Goal: Task Accomplishment & Management: Manage account settings

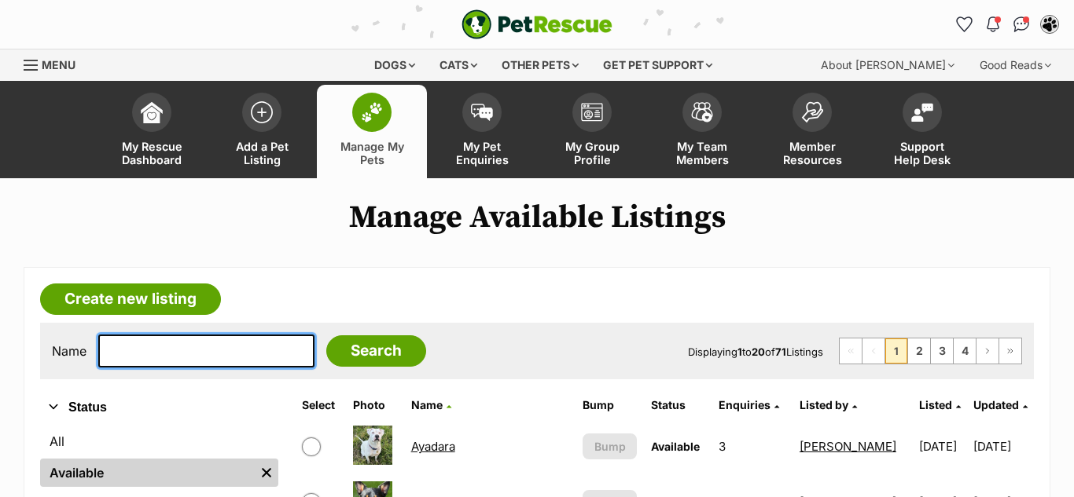
click at [208, 366] on input "text" at bounding box center [206, 351] width 216 height 33
type input "rhoryn"
click at [326, 336] on input "Search" at bounding box center [376, 351] width 100 height 31
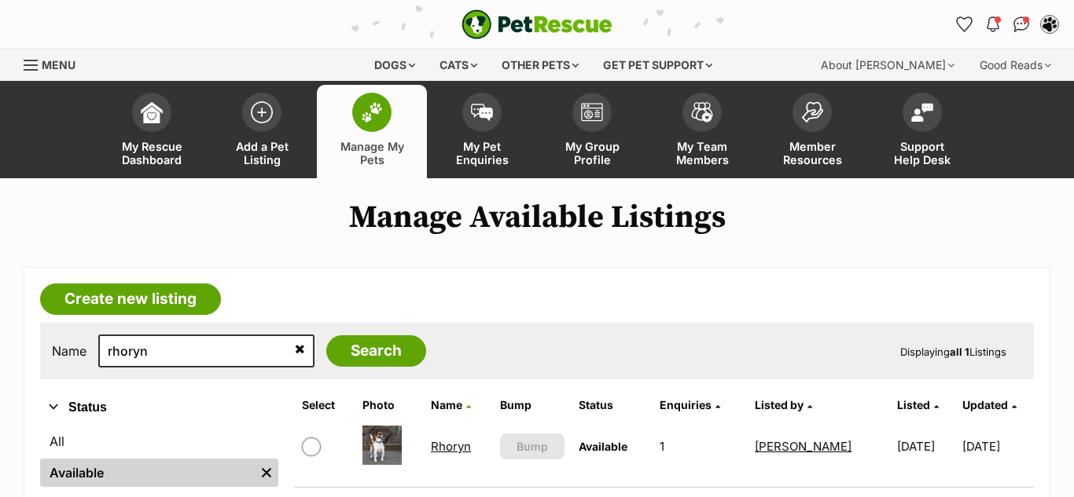
click at [454, 447] on link "Rhoryn" at bounding box center [451, 446] width 40 height 15
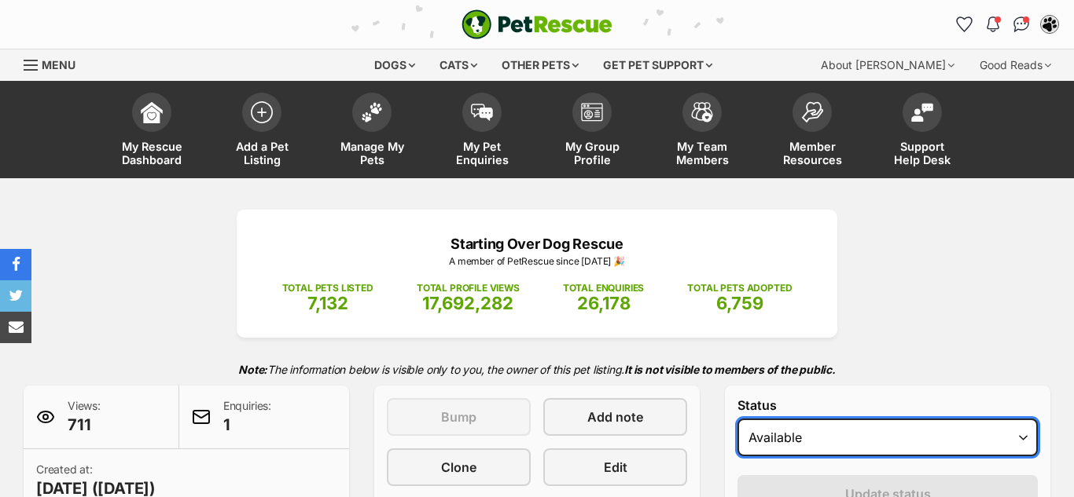
click at [853, 437] on select "Draft - not available as listing has enquires Available On hold Adopted" at bounding box center [887, 438] width 300 height 38
click at [737, 419] on select "Draft - not available as listing has enquires Available On hold Adopted" at bounding box center [887, 438] width 300 height 38
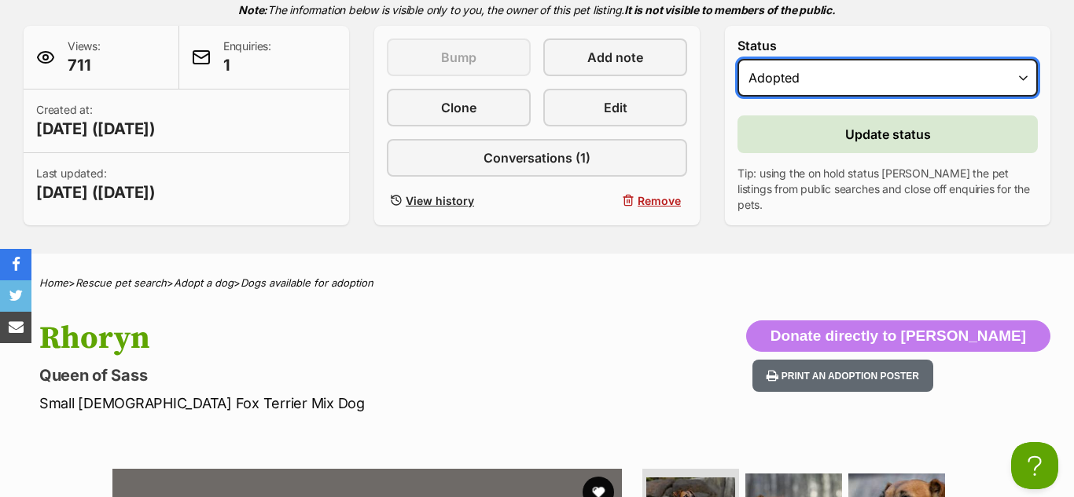
scroll to position [323, 0]
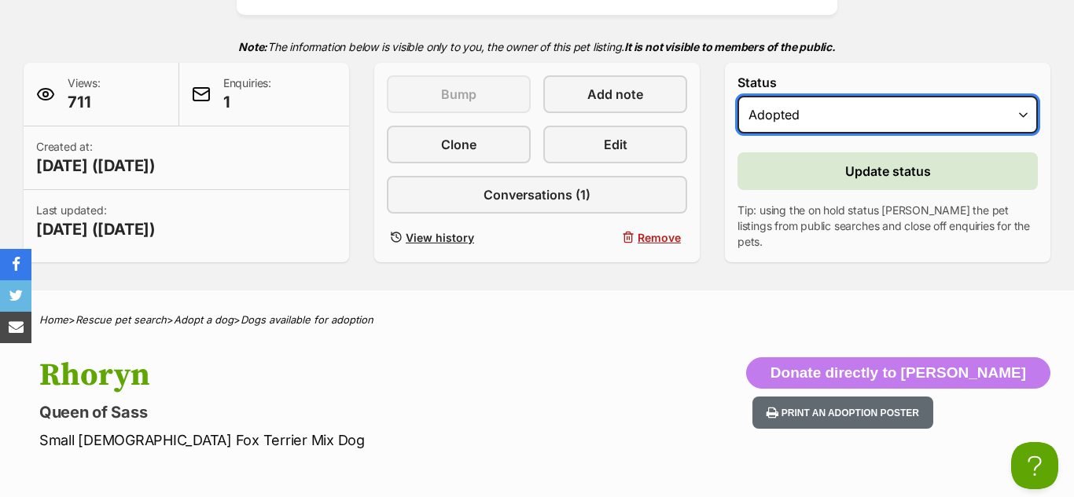
click at [1011, 113] on select "Draft - not available as listing has enquires Available On hold Adopted" at bounding box center [887, 115] width 300 height 38
click at [846, 121] on select "Draft - not available as listing has enquires Available On hold Adopted" at bounding box center [887, 115] width 300 height 38
click at [774, 112] on select "Draft - not available as listing has enquires Available On hold Adopted" at bounding box center [887, 115] width 300 height 38
select select "on_hold"
click at [737, 96] on select "Draft - not available as listing has enquires Available On hold Adopted" at bounding box center [887, 115] width 300 height 38
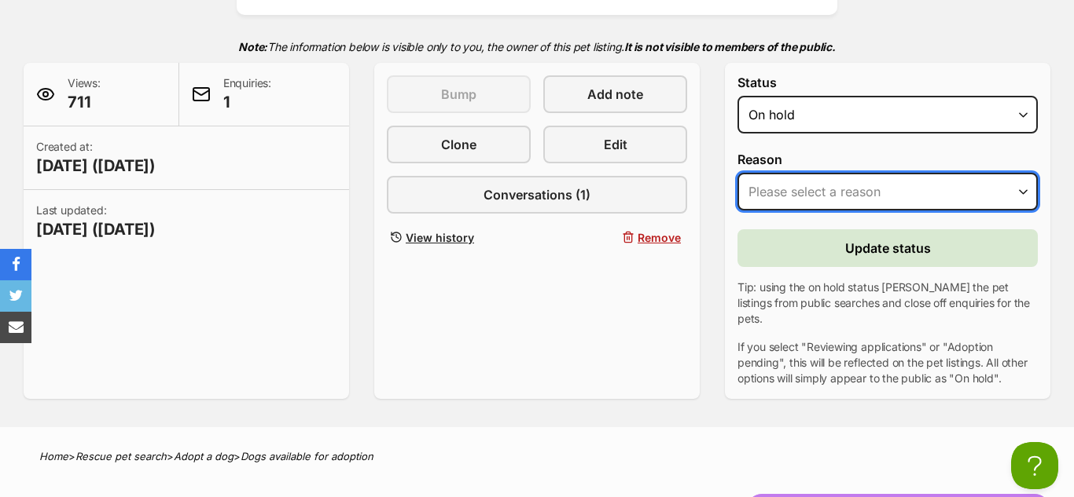
click at [815, 196] on select "Please select a reason Medical reasons Reviewing applications Adoption pending …" at bounding box center [887, 192] width 300 height 38
select select "reviewing_applications"
click at [737, 173] on select "Please select a reason Medical reasons Reviewing applications Adoption pending …" at bounding box center [887, 192] width 300 height 38
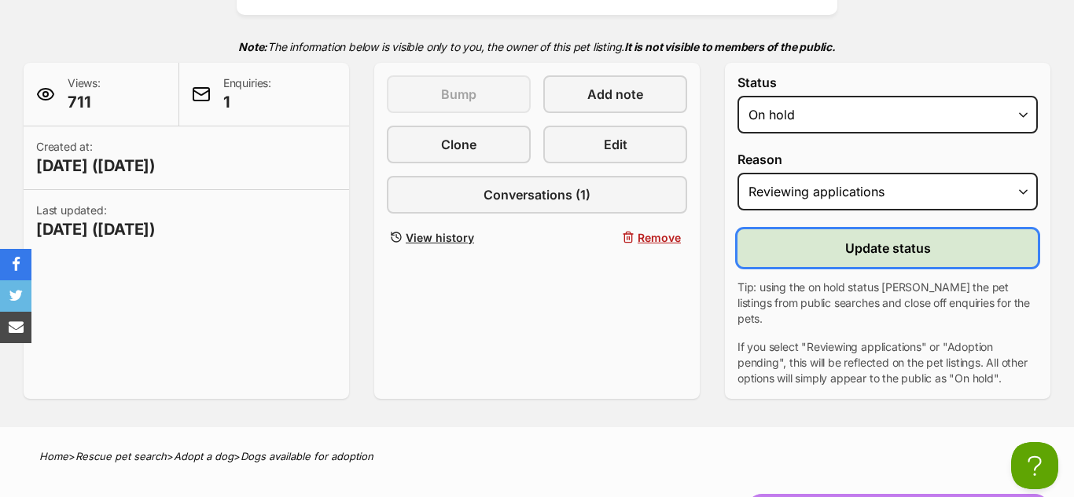
click at [904, 248] on span "Update status" at bounding box center [888, 248] width 86 height 19
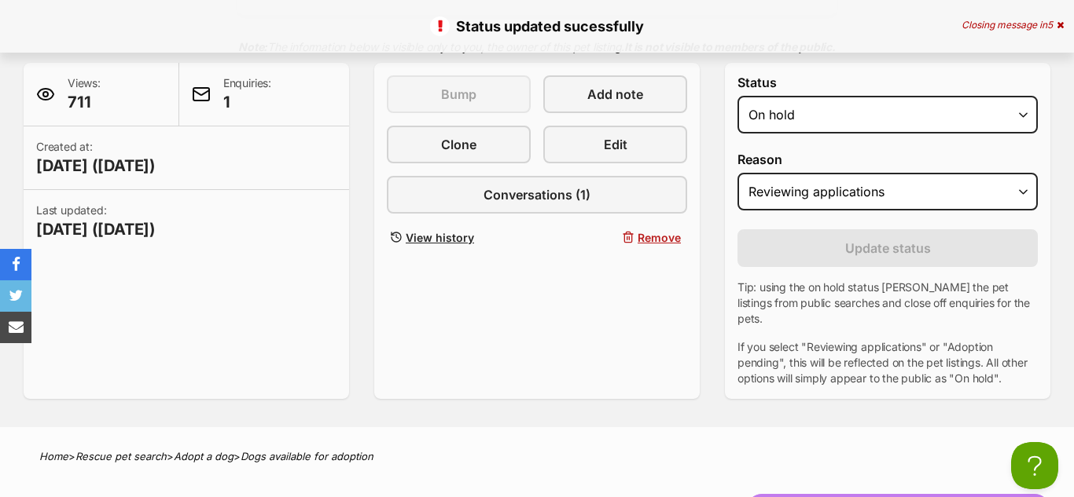
scroll to position [0, 0]
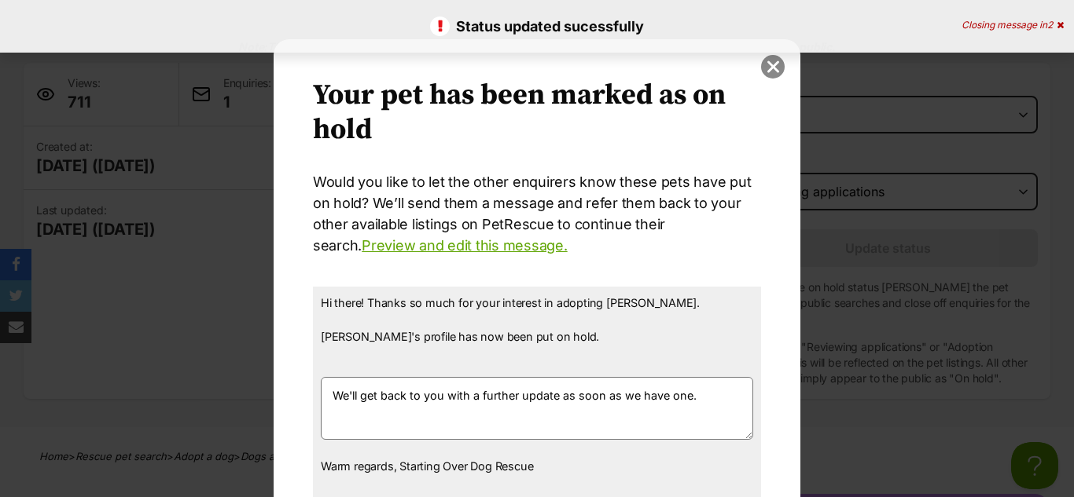
click at [777, 66] on button "close" at bounding box center [773, 67] width 24 height 24
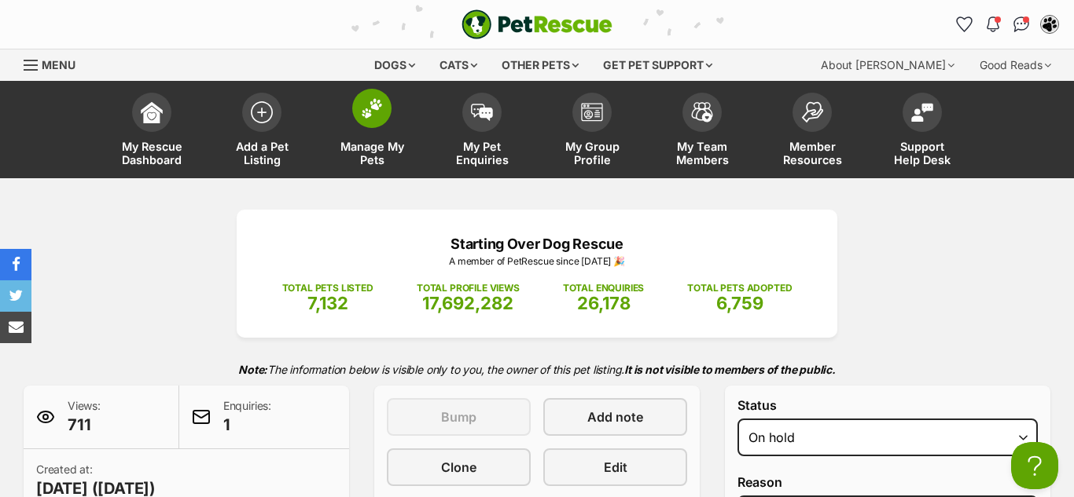
click at [365, 105] on img at bounding box center [372, 108] width 22 height 20
